Goal: Task Accomplishment & Management: Use online tool/utility

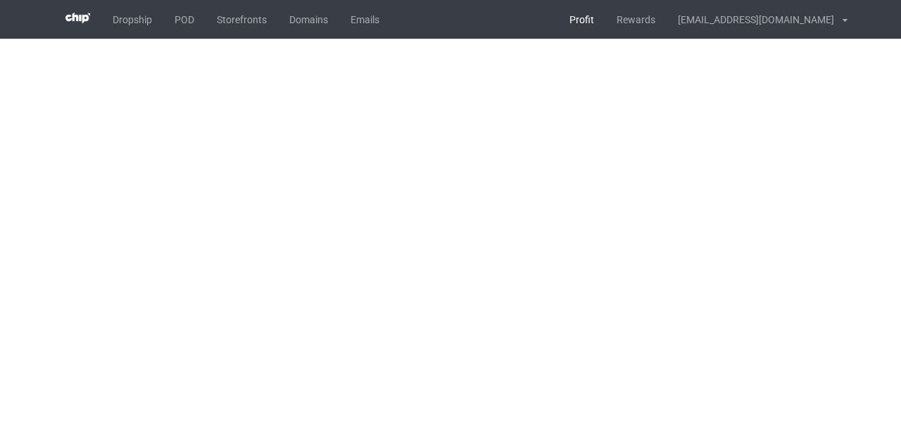
click at [605, 18] on link "Profit" at bounding box center [581, 19] width 47 height 39
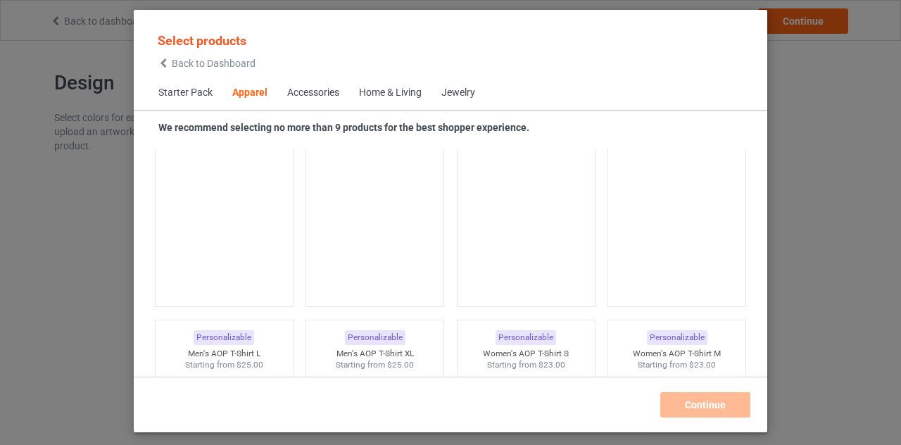
scroll to position [2218, 0]
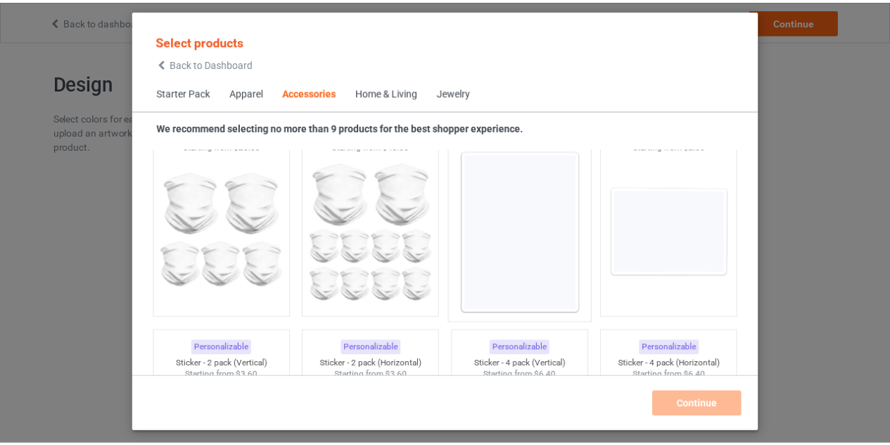
scroll to position [4769, 0]
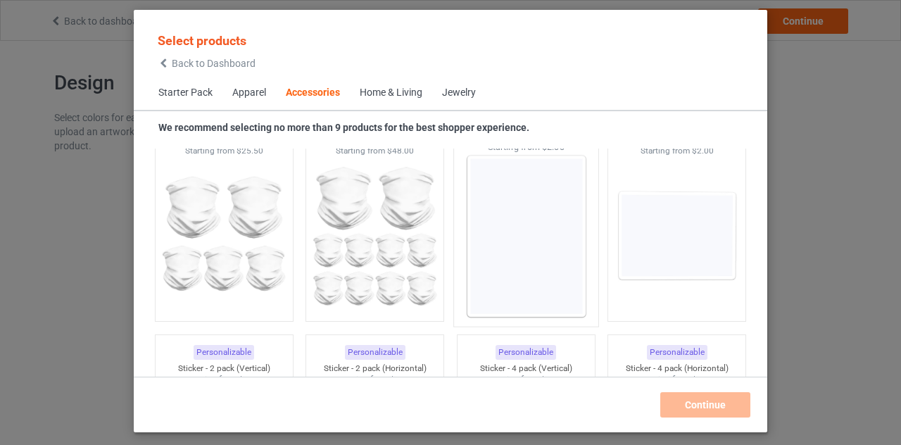
click at [520, 226] on img at bounding box center [525, 235] width 132 height 165
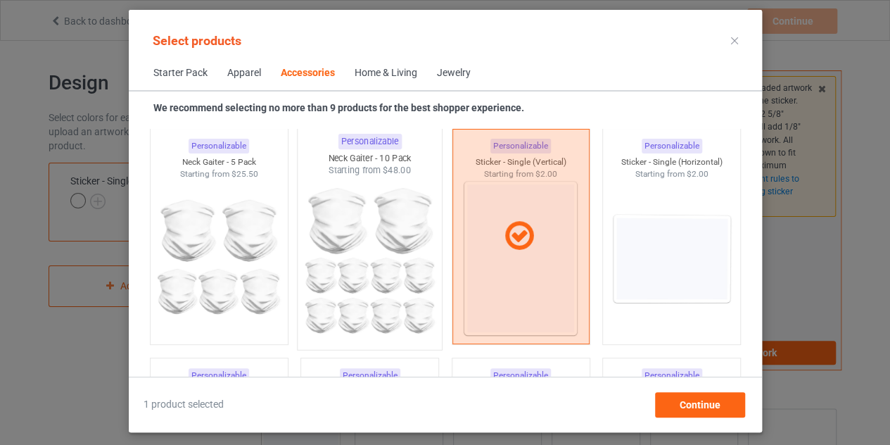
scroll to position [4720, 0]
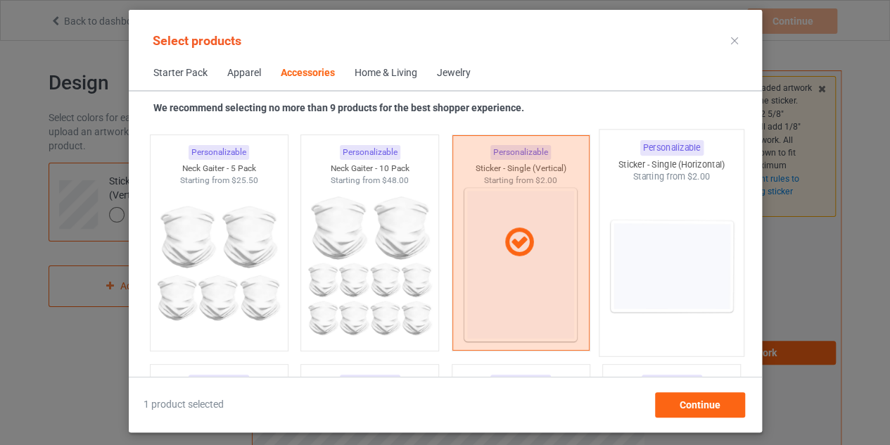
click at [605, 242] on img at bounding box center [671, 265] width 132 height 165
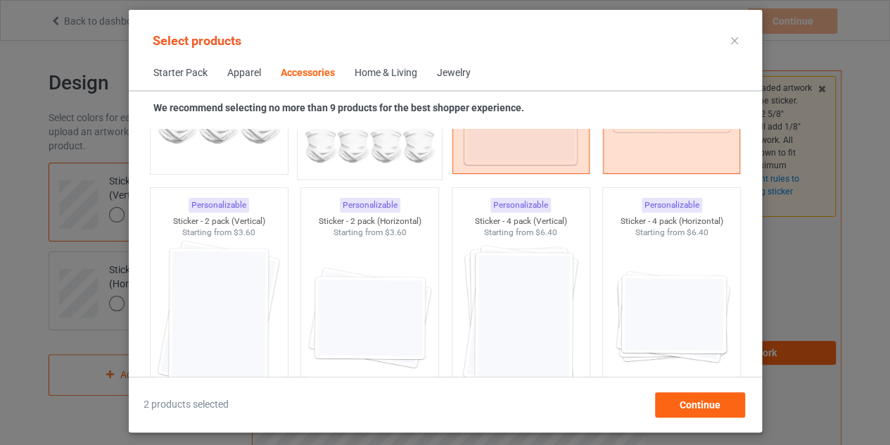
scroll to position [4899, 0]
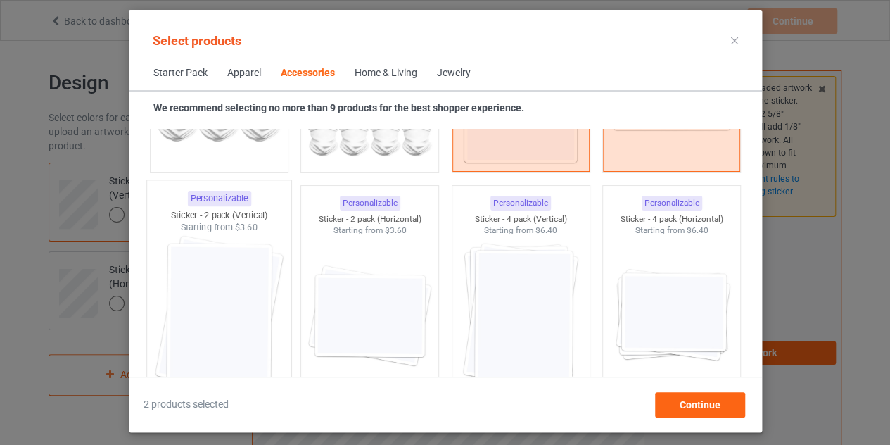
click at [234, 279] on img at bounding box center [219, 316] width 132 height 165
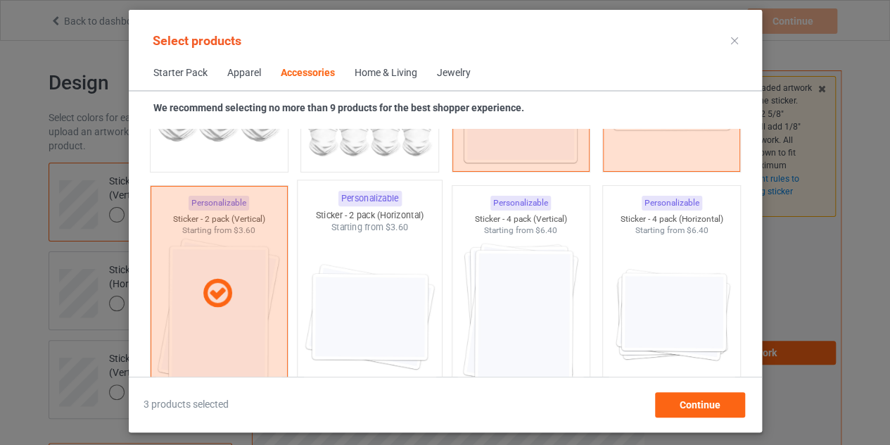
click at [348, 290] on img at bounding box center [369, 316] width 132 height 165
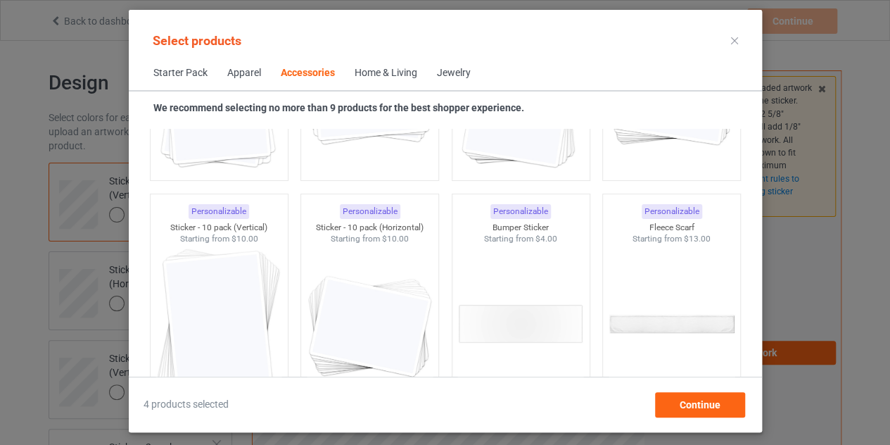
scroll to position [5349, 0]
click at [503, 323] on img at bounding box center [521, 323] width 132 height 165
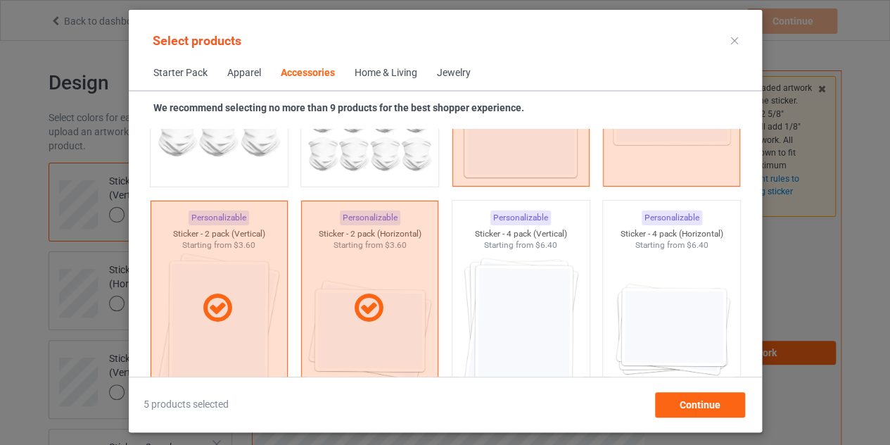
scroll to position [4883, 0]
click at [693, 405] on span "Continue" at bounding box center [699, 404] width 41 height 11
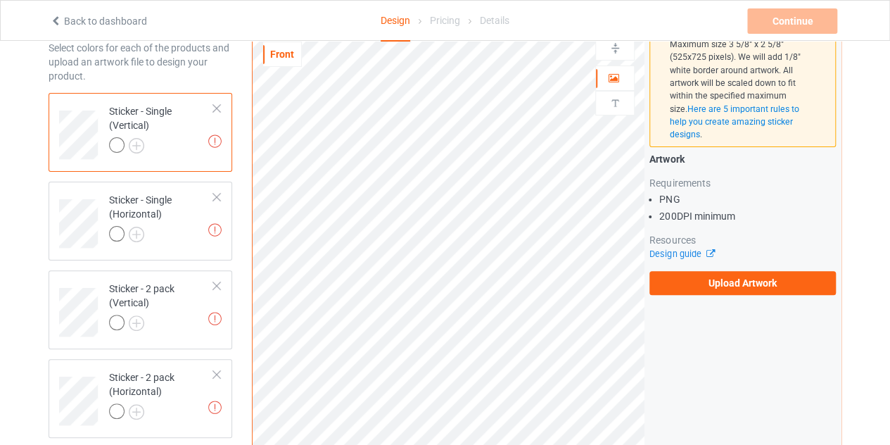
scroll to position [70, 0]
click at [138, 144] on img at bounding box center [136, 144] width 15 height 15
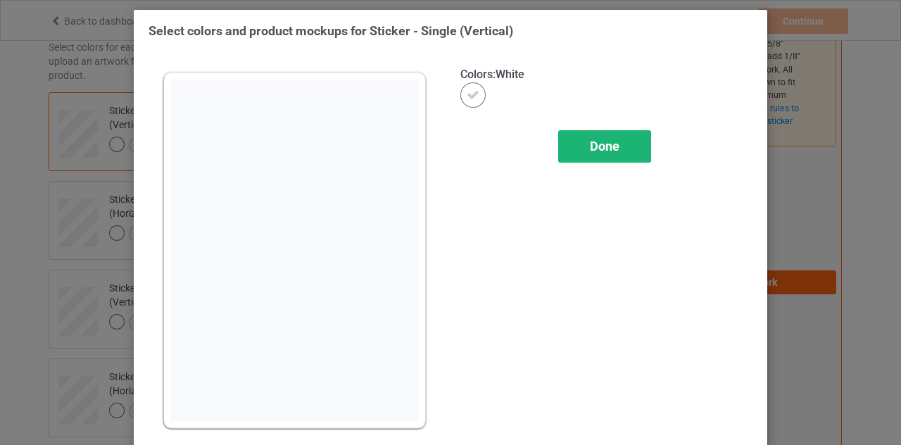
click at [590, 143] on span "Done" at bounding box center [605, 146] width 30 height 15
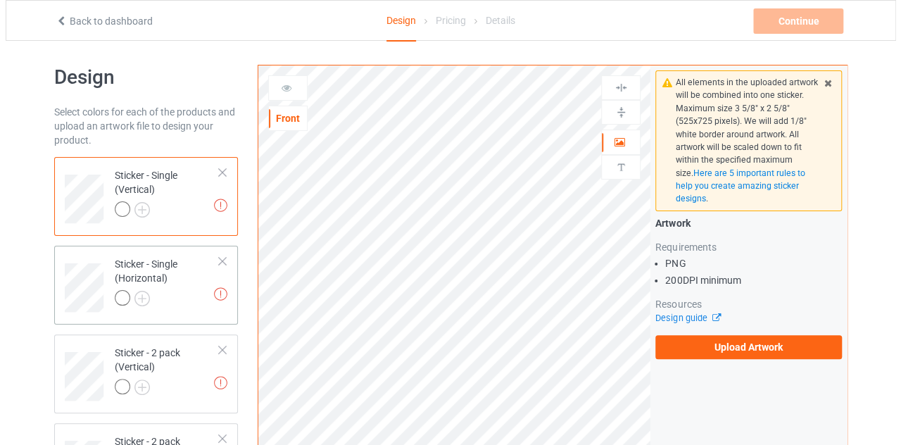
scroll to position [5, 0]
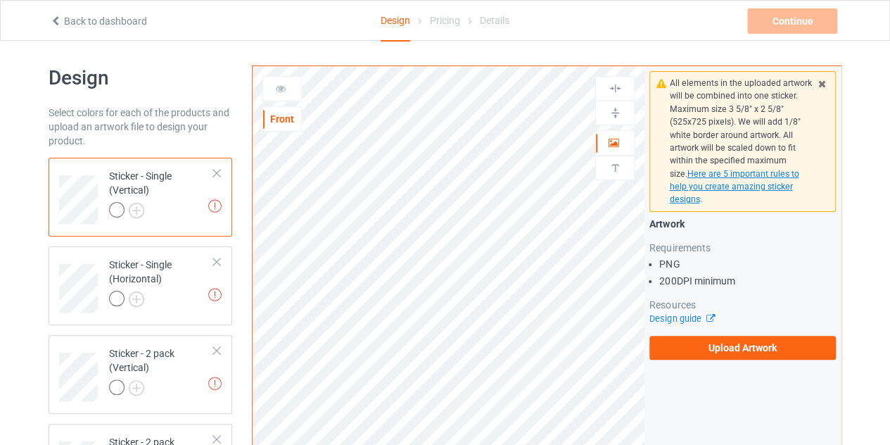
drag, startPoint x: 735, startPoint y: 184, endPoint x: 772, endPoint y: 189, distance: 37.7
click at [772, 189] on span "Here are 5 important rules to help you create amazing sticker designs" at bounding box center [733, 187] width 129 height 36
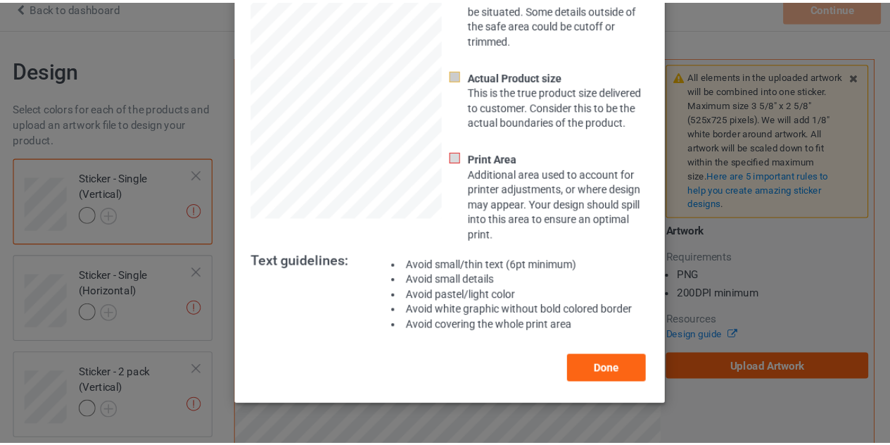
scroll to position [159, 0]
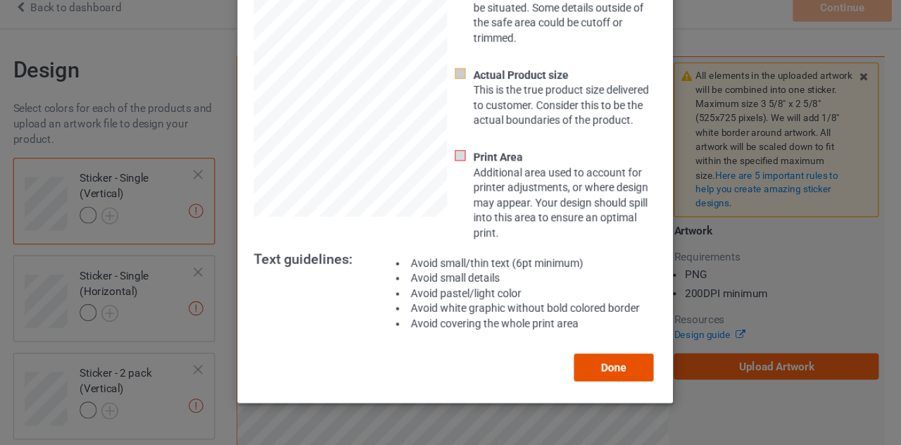
click at [588, 346] on button "Done" at bounding box center [595, 348] width 72 height 25
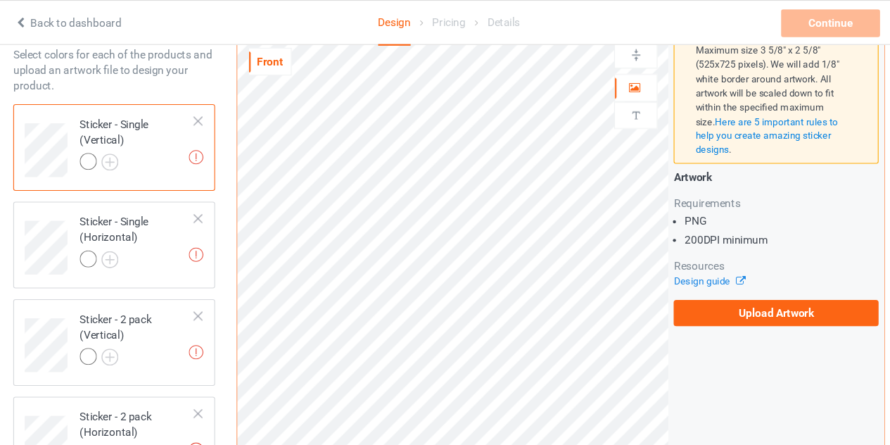
scroll to position [53, 0]
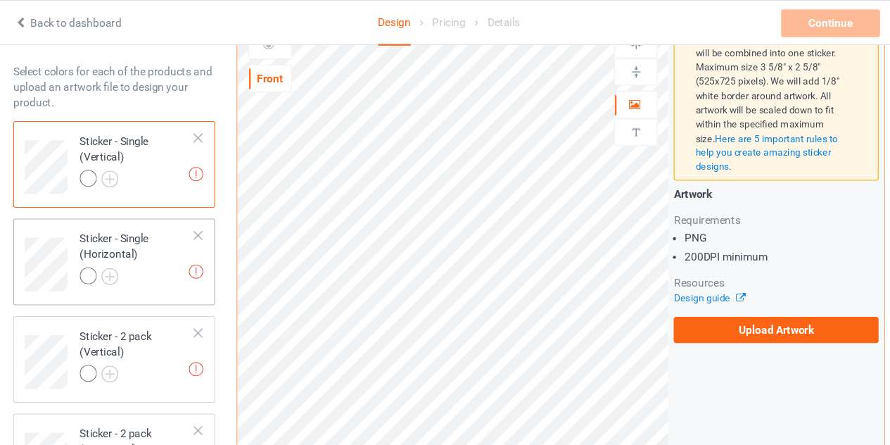
click at [68, 206] on td at bounding box center [80, 235] width 42 height 63
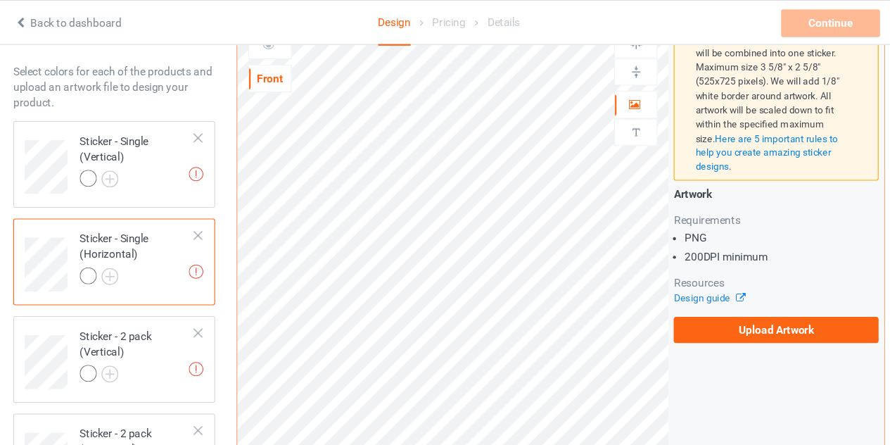
click at [735, 199] on div "Requirements" at bounding box center [742, 200] width 186 height 14
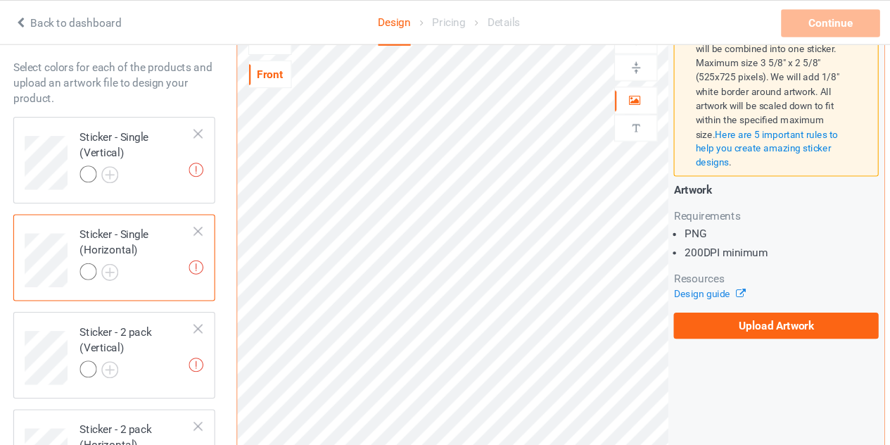
scroll to position [28, 0]
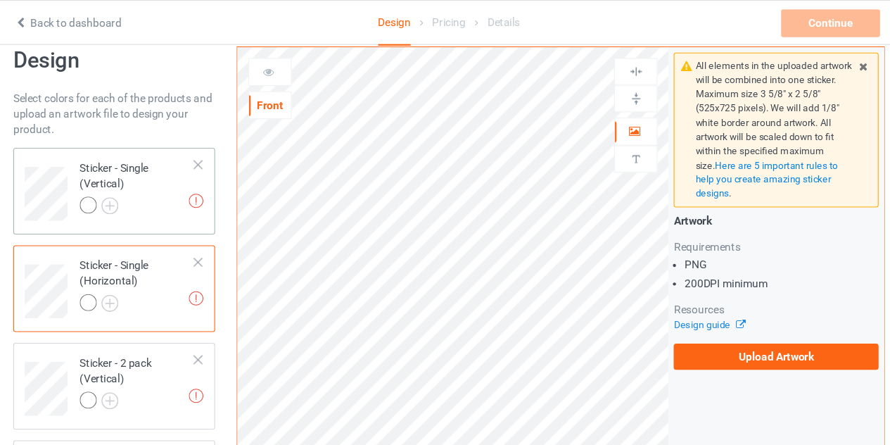
click at [179, 173] on div "Sticker - Single (Vertical)" at bounding box center [161, 170] width 105 height 48
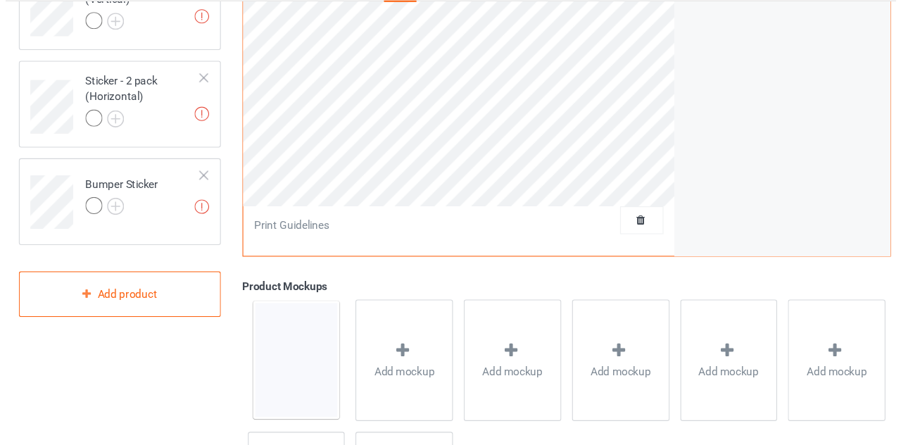
scroll to position [344, 0]
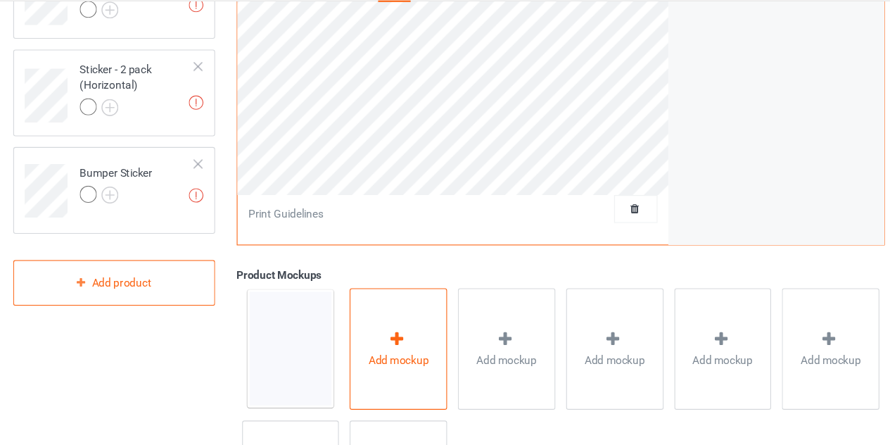
click at [395, 324] on div "Add mockup" at bounding box center [399, 356] width 89 height 110
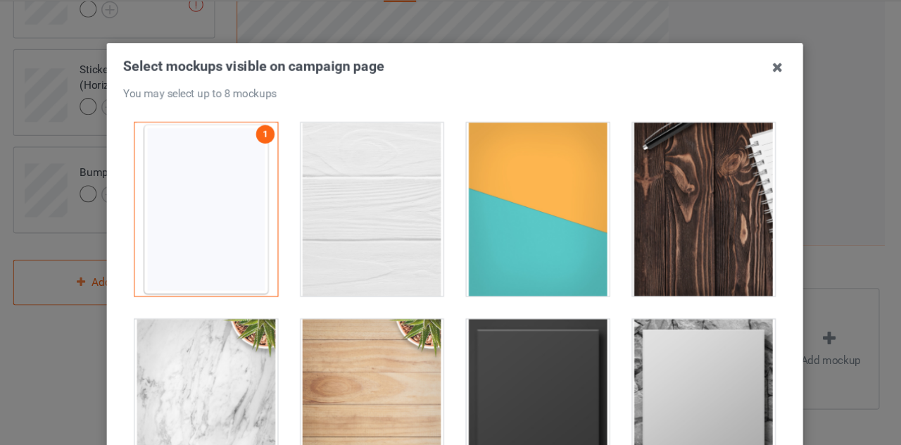
scroll to position [343, 0]
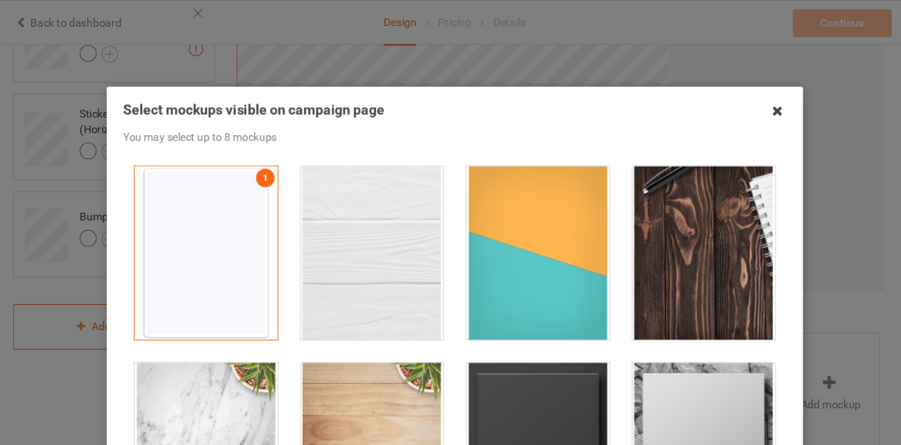
click at [734, 100] on icon at bounding box center [743, 100] width 23 height 23
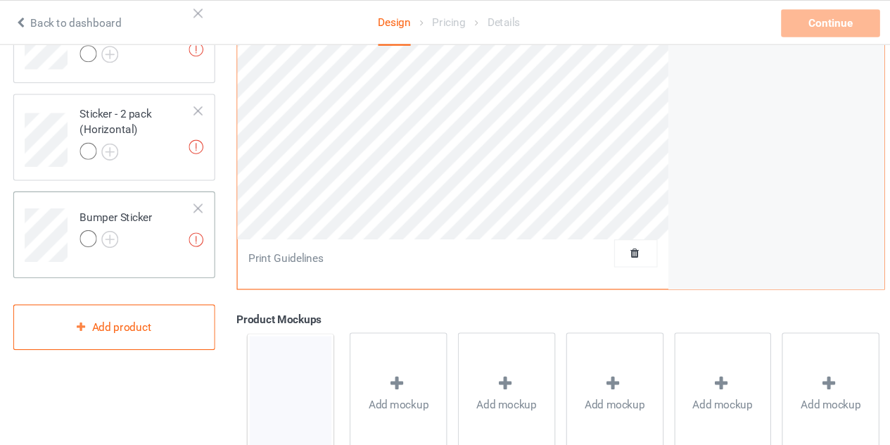
click at [135, 182] on td "Missing artworks Bumper Sticker" at bounding box center [161, 208] width 120 height 58
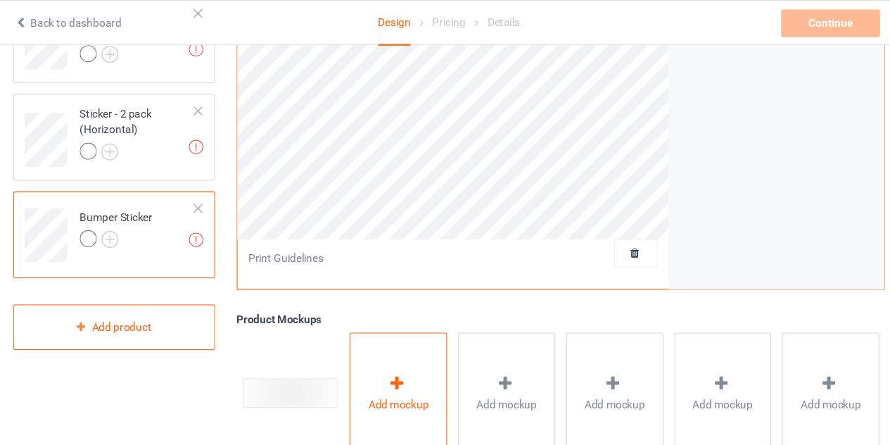
click at [374, 322] on div "Add mockup" at bounding box center [399, 357] width 89 height 110
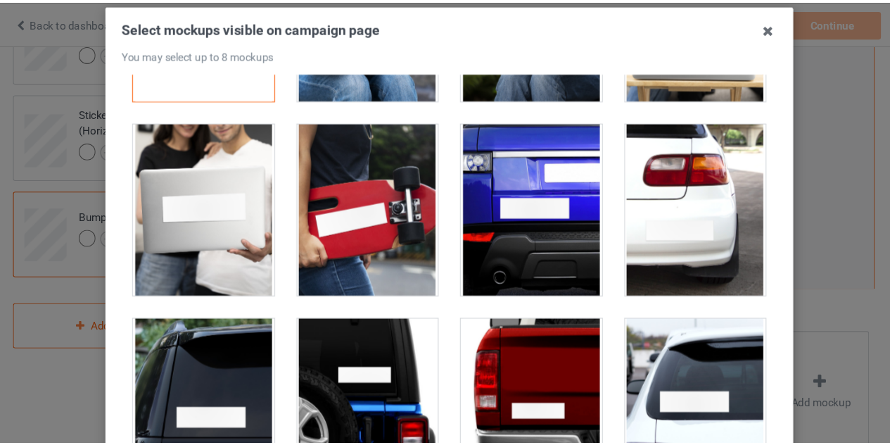
scroll to position [179, 0]
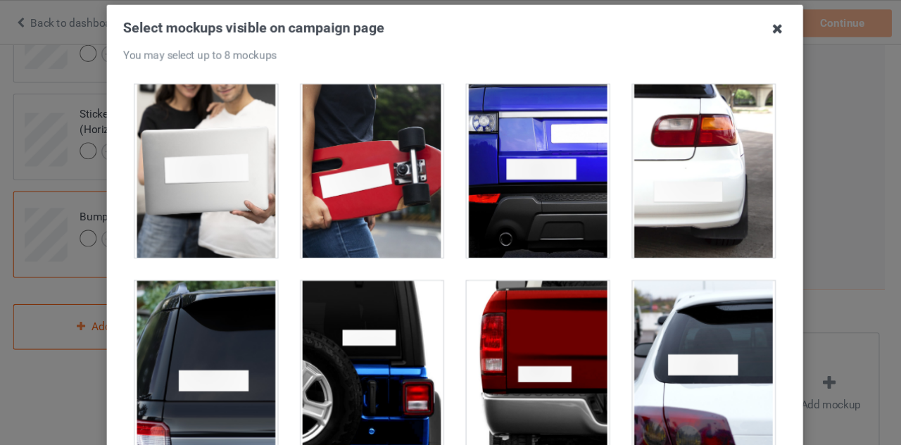
click at [733, 30] on icon at bounding box center [743, 26] width 23 height 23
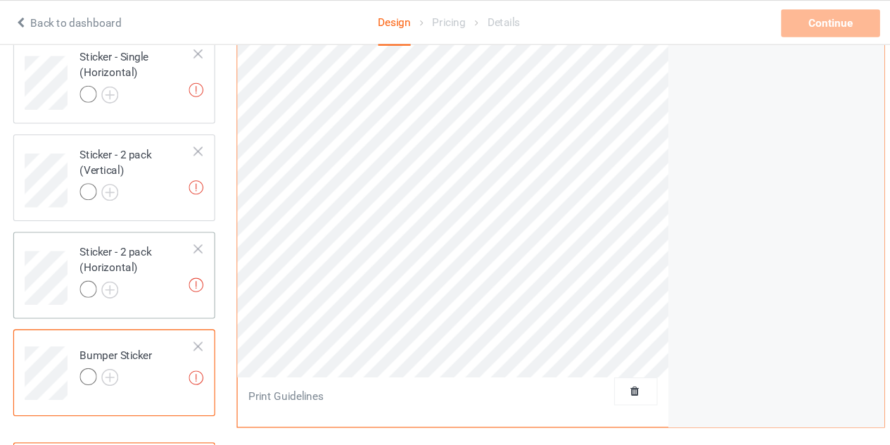
scroll to position [216, 0]
click at [169, 185] on div at bounding box center [161, 178] width 105 height 20
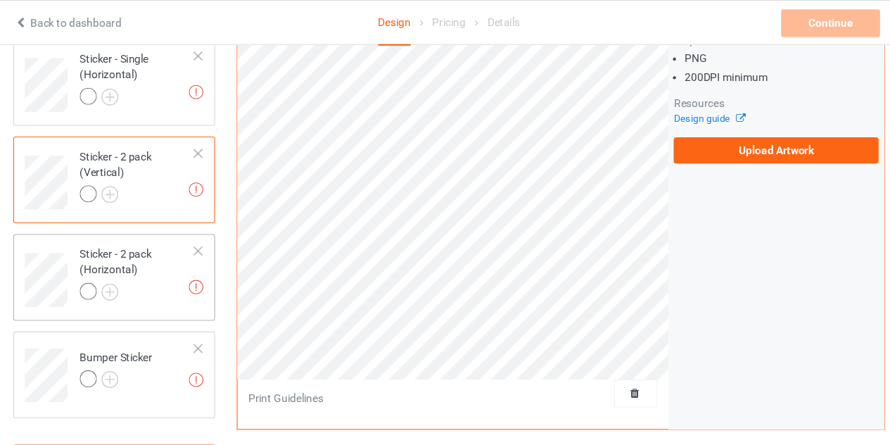
click at [174, 220] on td "Missing artworks Sticker - 2 pack (Horizontal)" at bounding box center [161, 249] width 120 height 63
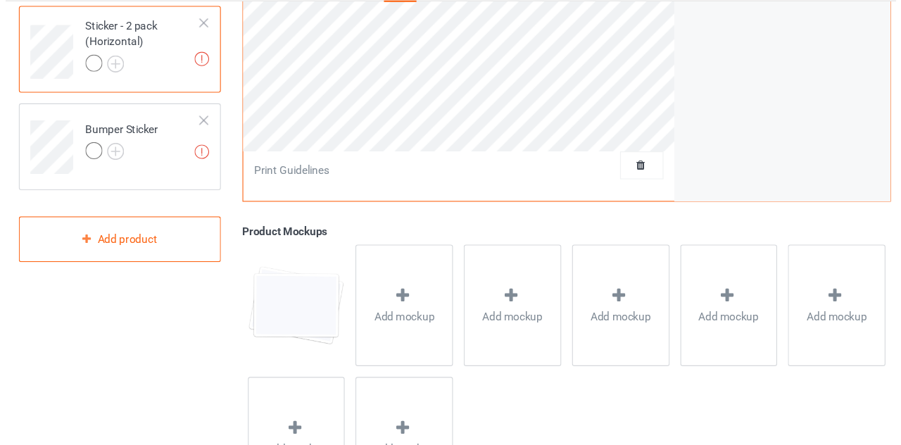
scroll to position [432, 0]
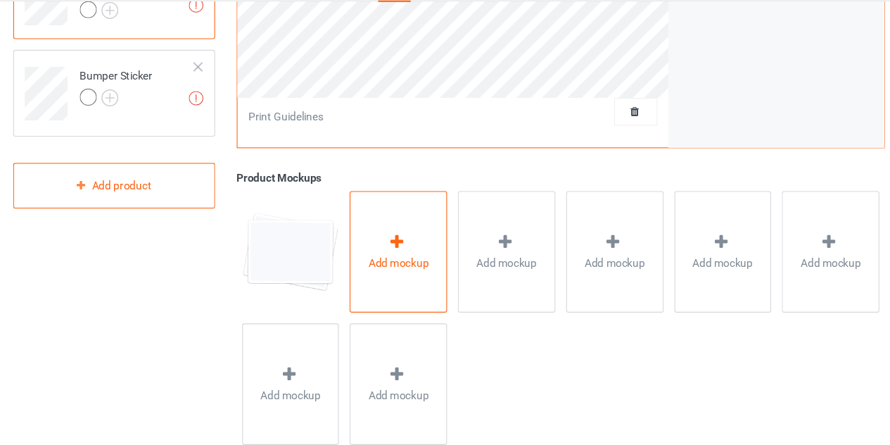
click at [420, 278] on span "Add mockup" at bounding box center [399, 279] width 55 height 14
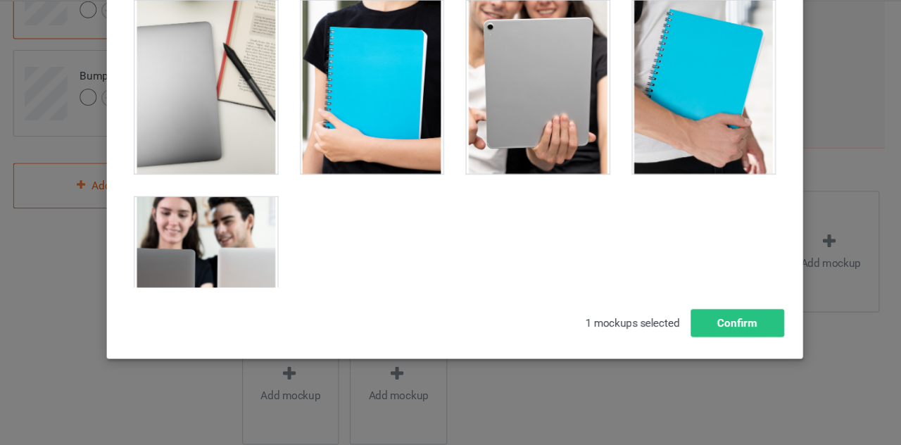
scroll to position [452, 0]
